Goal: Information Seeking & Learning: Learn about a topic

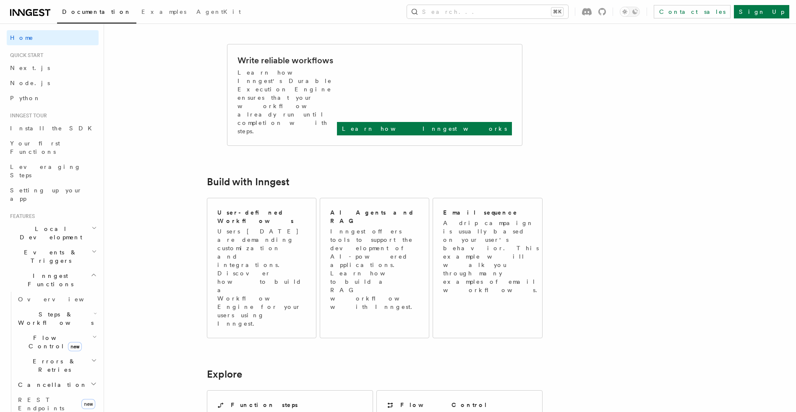
scroll to position [658, 0]
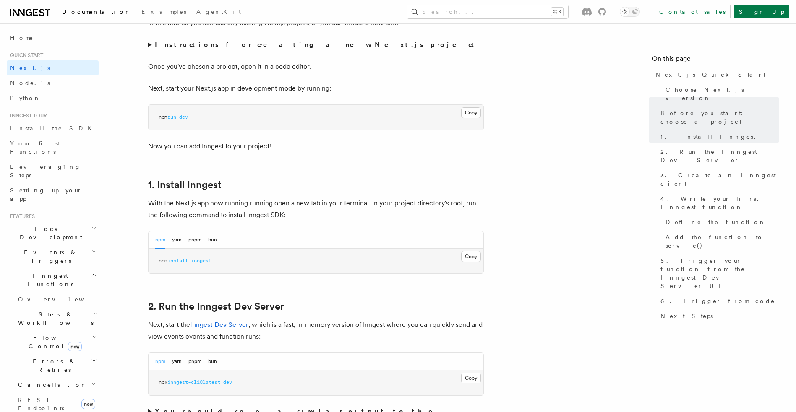
scroll to position [334, 0]
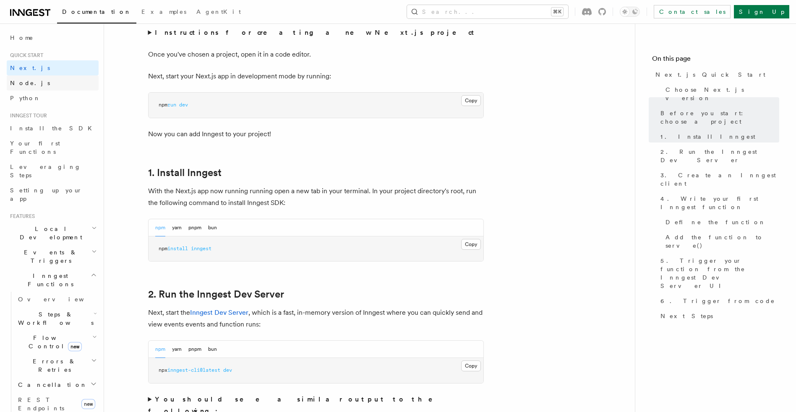
click at [22, 82] on span "Node.js" at bounding box center [30, 83] width 40 height 7
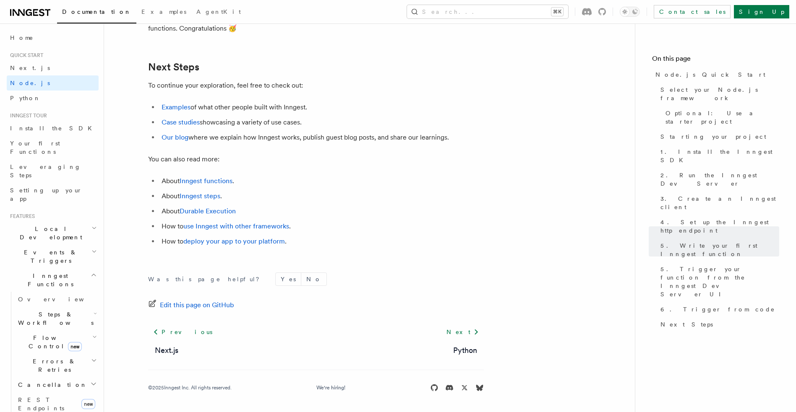
scroll to position [5242, 0]
click at [43, 307] on h2 "Steps & Workflows" at bounding box center [57, 318] width 84 height 23
click at [37, 350] on span "Function steps" at bounding box center [58, 353] width 65 height 7
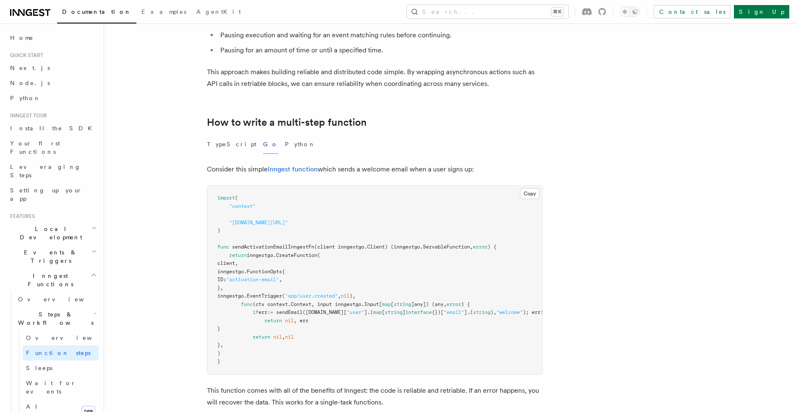
scroll to position [185, 0]
click at [36, 123] on link "Install the SDK" at bounding box center [53, 128] width 92 height 15
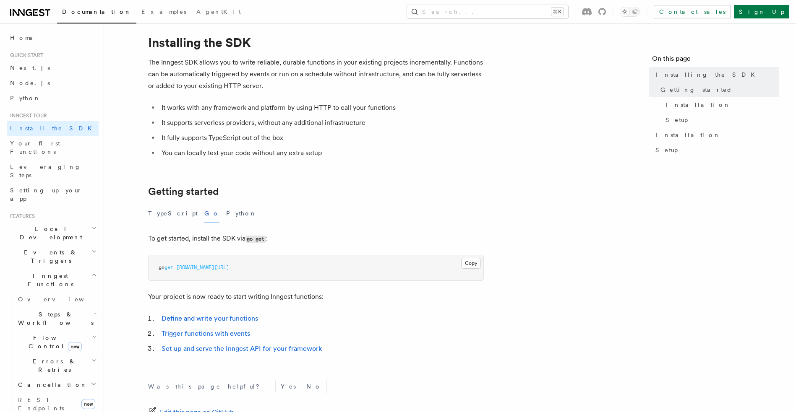
scroll to position [22, 0]
click at [207, 332] on link "Trigger functions with events" at bounding box center [206, 332] width 89 height 8
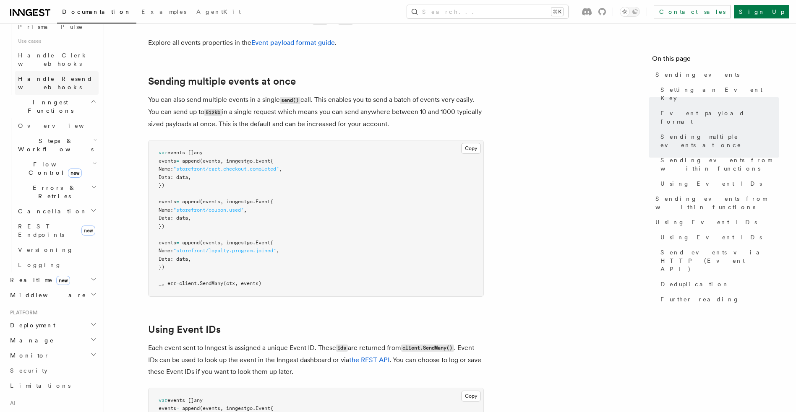
scroll to position [603, 0]
